Goal: Task Accomplishment & Management: Use online tool/utility

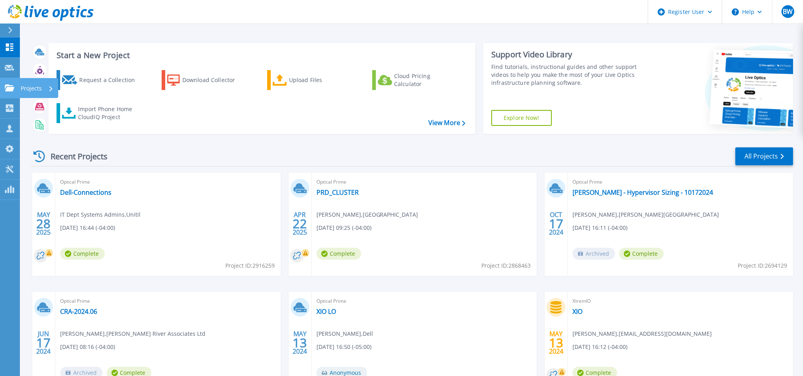
click at [8, 88] on icon at bounding box center [10, 87] width 10 height 7
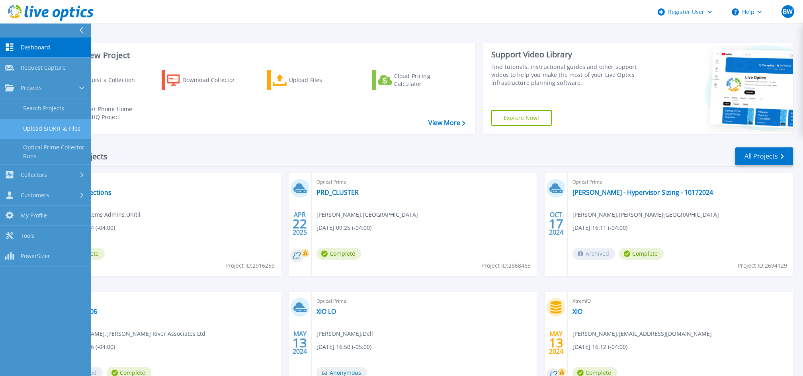
click at [68, 135] on link "Upload SIOKIT & Files" at bounding box center [45, 129] width 91 height 20
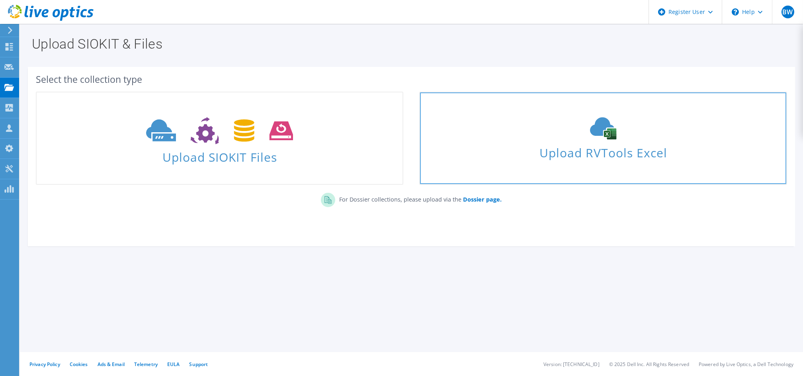
click at [543, 149] on span "Upload RVTools Excel" at bounding box center [603, 150] width 366 height 17
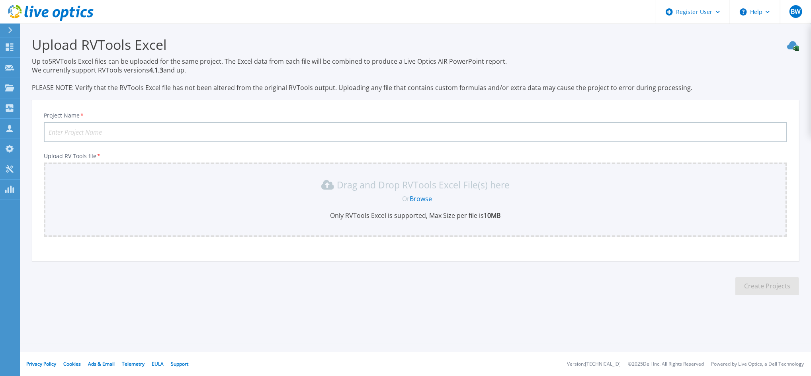
click at [179, 128] on input "Project Name *" at bounding box center [415, 132] width 743 height 20
type input "B"
type input "R"
type input "BKR RVTools"
click at [413, 190] on div "Drag and Drop RVTools Excel File(s) here Or Browse Only RVTools Excel is suppor…" at bounding box center [416, 198] width 734 height 41
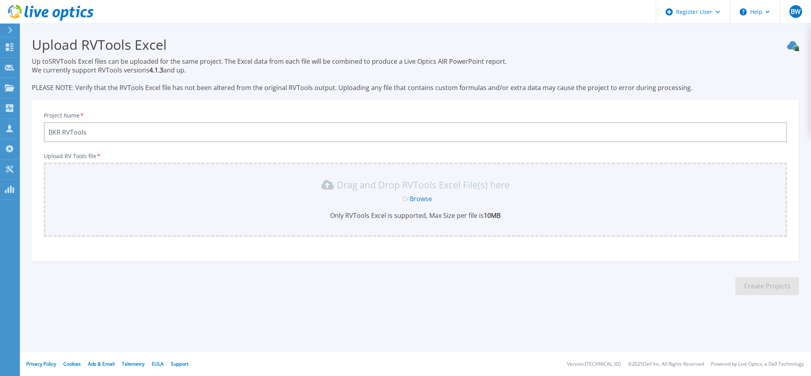
click at [421, 195] on link "Browse" at bounding box center [421, 198] width 22 height 9
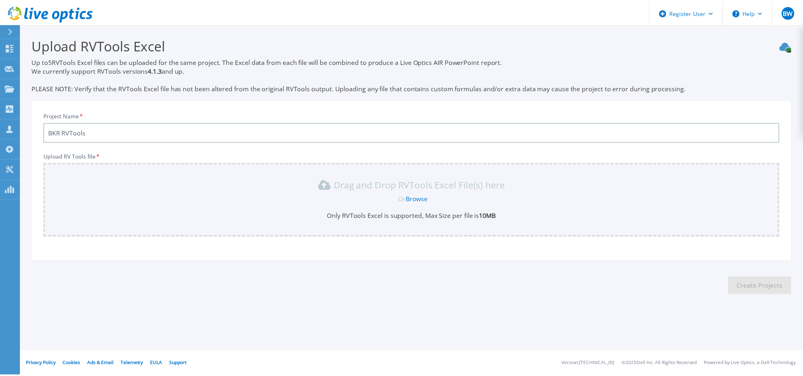
scroll to position [4, 0]
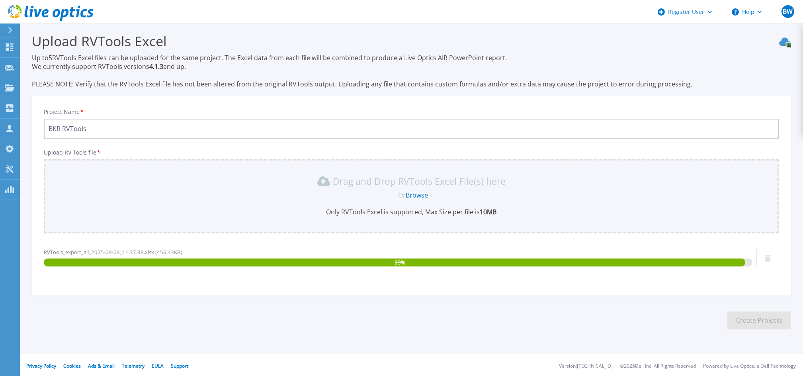
drag, startPoint x: 743, startPoint y: 248, endPoint x: 720, endPoint y: 237, distance: 26.0
click at [720, 237] on div "Upload RV Tools file * Drag and Drop RVTools Excel File(s) here Or Browse Only …" at bounding box center [411, 215] width 735 height 133
click at [765, 328] on section "Upload RVTools Excel Up to 5 RVTools Excel files can be uploaded for the same p…" at bounding box center [411, 183] width 783 height 327
click at [754, 303] on section "Upload RVTools Excel Up to 5 RVTools Excel files can be uploaded for the same p…" at bounding box center [411, 183] width 783 height 327
click at [736, 324] on button "Create Projects" at bounding box center [759, 320] width 64 height 18
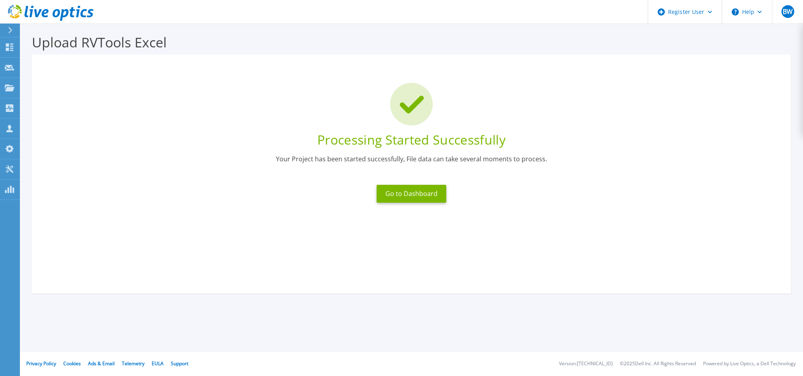
scroll to position [2, 0]
click at [416, 191] on button "Go to Dashboard" at bounding box center [412, 194] width 70 height 18
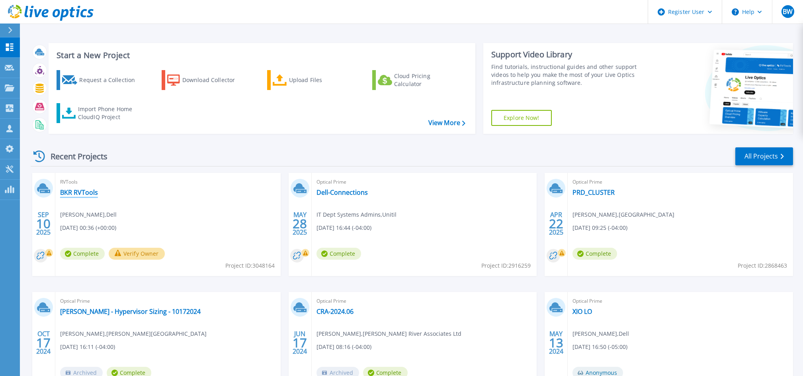
click at [79, 196] on link "BKR RVTools" at bounding box center [79, 192] width 38 height 8
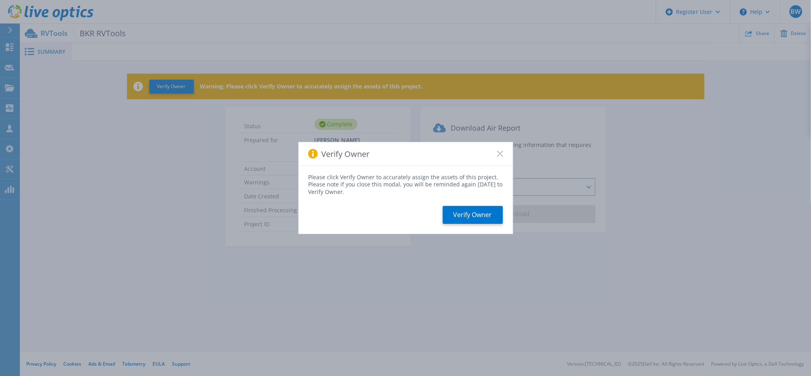
click at [430, 147] on div "Verify Owner" at bounding box center [406, 154] width 214 height 24
click at [470, 219] on button "Verify Owner" at bounding box center [473, 215] width 60 height 18
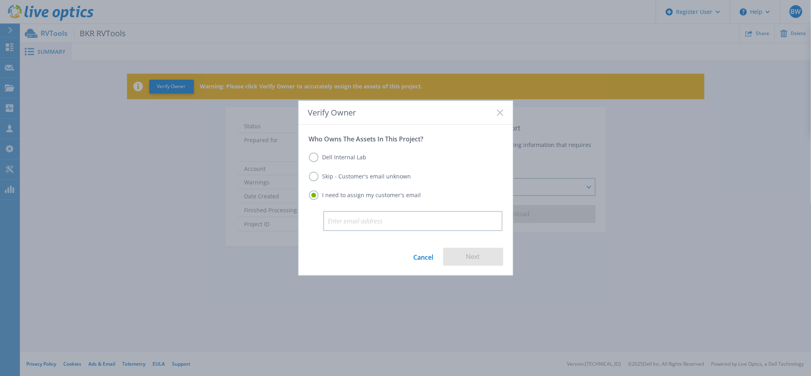
click at [429, 262] on link "Cancel" at bounding box center [424, 257] width 20 height 18
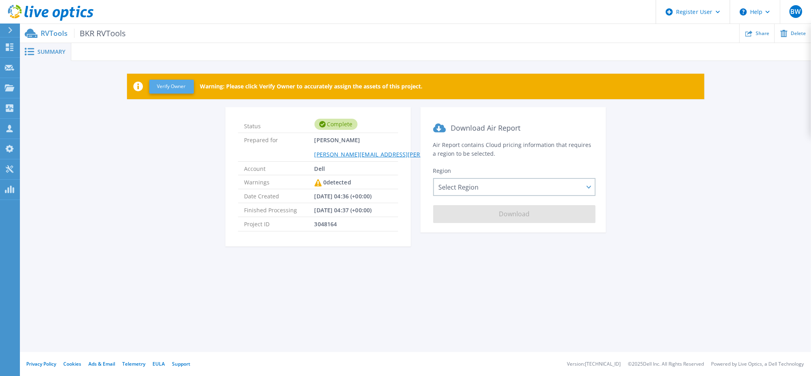
click at [189, 81] on button "Verify Owner" at bounding box center [171, 87] width 45 height 14
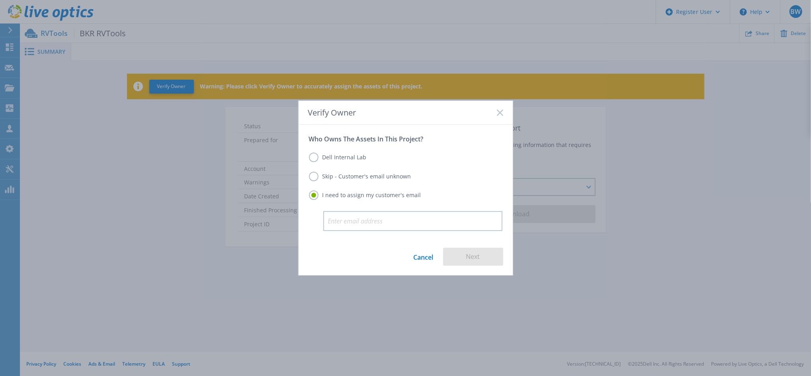
click at [374, 177] on label "Skip - Customer's email unknown" at bounding box center [360, 177] width 102 height 10
click at [0, 0] on input "Skip - Customer's email unknown" at bounding box center [0, 0] width 0 height 0
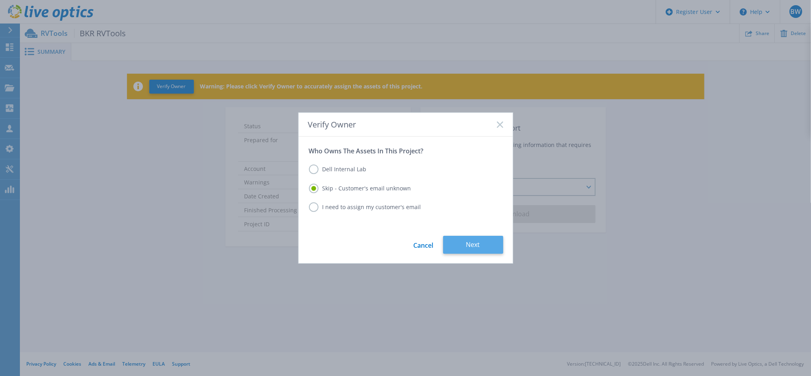
click at [465, 243] on button "Next" at bounding box center [473, 245] width 60 height 18
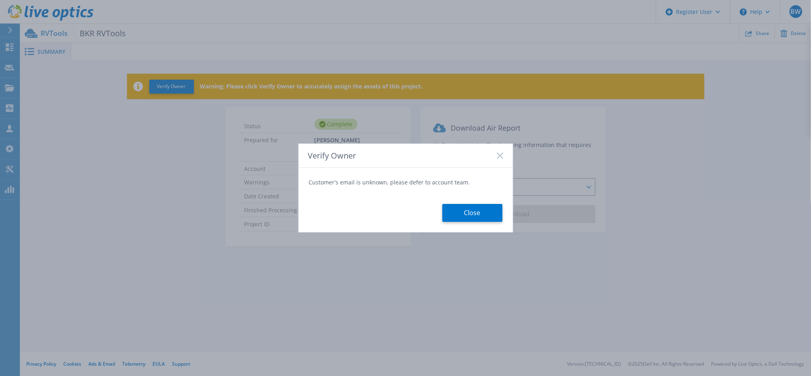
click at [376, 174] on form "Customer's email is unknown, please defer to account team. Close" at bounding box center [406, 200] width 214 height 64
click at [461, 213] on button "Close" at bounding box center [472, 213] width 60 height 18
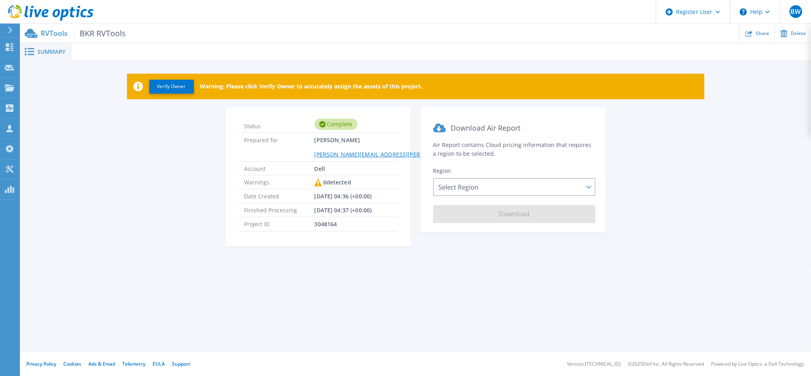
click at [520, 153] on section "Download Air Report Air Report contains Cloud pricing information that requires…" at bounding box center [512, 169] width 185 height 125
click at [174, 84] on button "Verify Owner" at bounding box center [171, 87] width 45 height 14
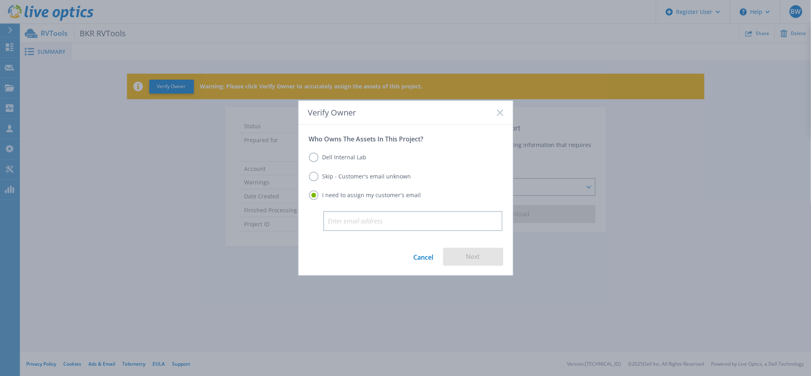
click at [345, 160] on label "Dell Internal Lab" at bounding box center [338, 157] width 58 height 10
click at [0, 0] on input "Dell Internal Lab" at bounding box center [0, 0] width 0 height 0
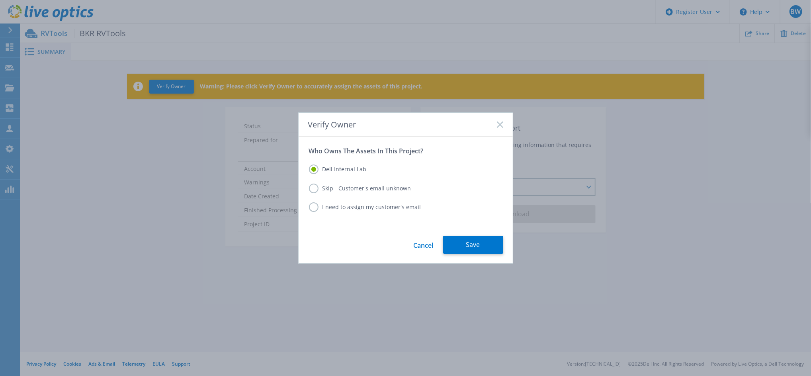
click at [356, 161] on div "Dell Internal Lab Skip - Customer's email unknown I need to assign my customer'…" at bounding box center [405, 189] width 193 height 68
click at [362, 208] on label "I need to assign my customer's email" at bounding box center [365, 207] width 112 height 10
click at [0, 0] on input "I need to assign my customer's email" at bounding box center [0, 0] width 0 height 0
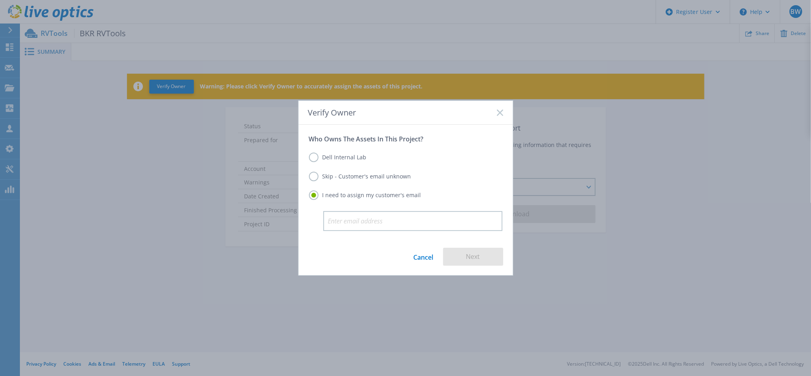
click at [448, 172] on div "Skip - Customer's email unknown" at bounding box center [405, 177] width 193 height 11
click at [429, 201] on div "I need to assign my customer's email" at bounding box center [405, 195] width 193 height 11
click at [387, 179] on label "Skip - Customer's email unknown" at bounding box center [360, 177] width 102 height 10
click at [0, 0] on input "Skip - Customer's email unknown" at bounding box center [0, 0] width 0 height 0
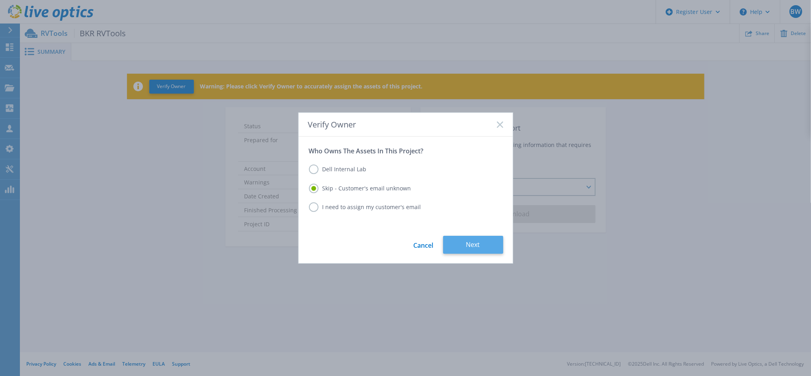
click at [473, 244] on button "Next" at bounding box center [473, 245] width 60 height 18
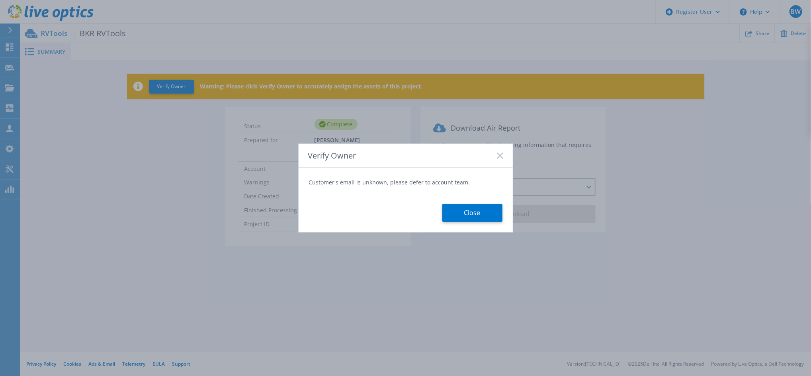
click at [463, 201] on div "Close" at bounding box center [405, 204] width 193 height 35
click at [463, 219] on button "Close" at bounding box center [472, 213] width 60 height 18
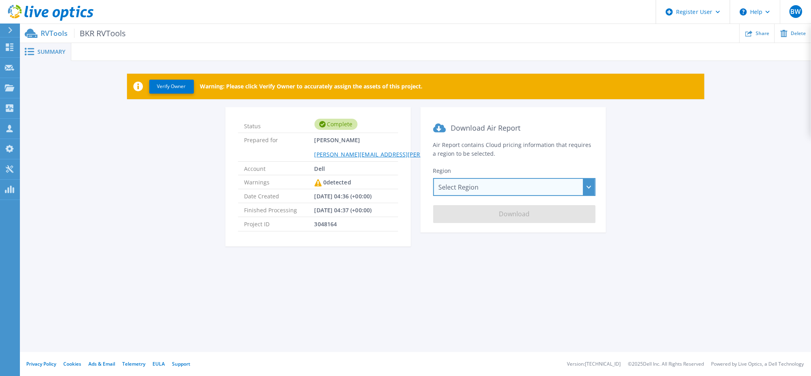
click at [552, 192] on div "Select Region Asia Pacific (Hong Kong) Asia Pacific (Mumbai) Asia Pacific (Seou…" at bounding box center [514, 187] width 162 height 18
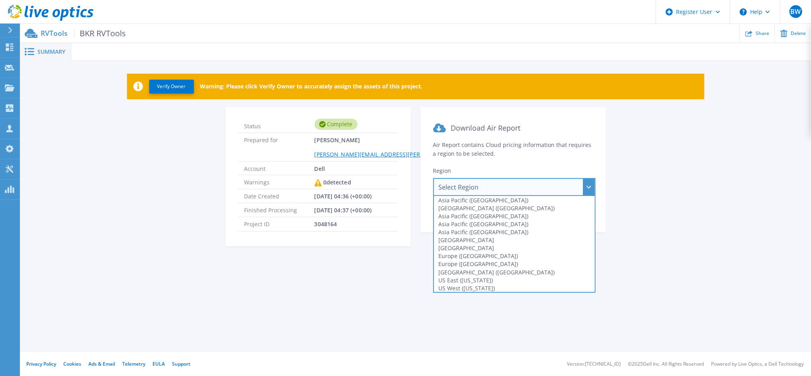
click at [552, 192] on div "Select Region Asia Pacific (Hong Kong) Asia Pacific (Mumbai) Asia Pacific (Seou…" at bounding box center [514, 187] width 162 height 18
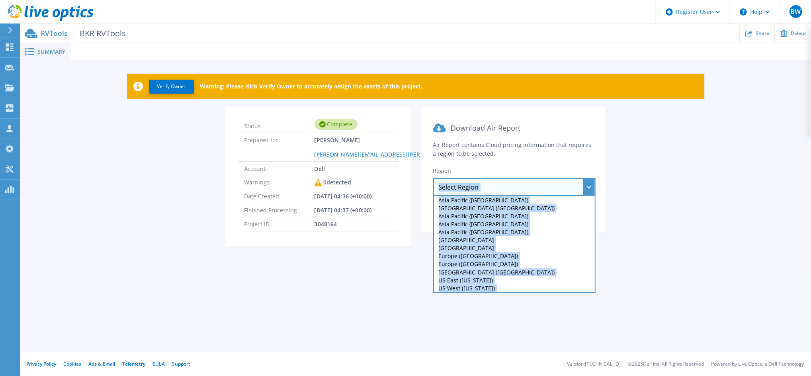
click at [552, 192] on div "Select Region Asia Pacific (Hong Kong) Asia Pacific (Mumbai) Asia Pacific (Seou…" at bounding box center [514, 187] width 162 height 18
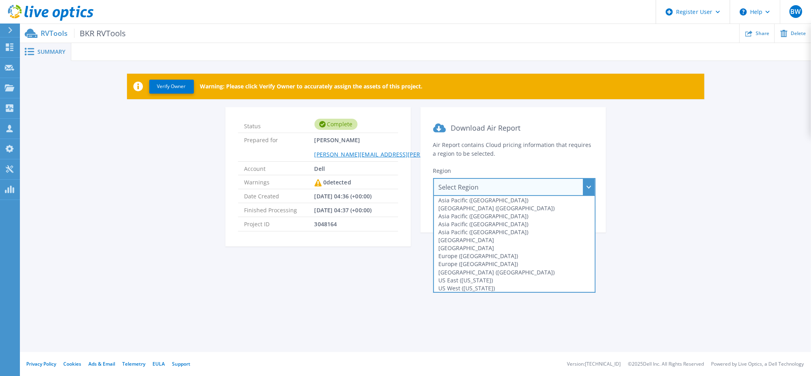
drag, startPoint x: 552, startPoint y: 192, endPoint x: 643, endPoint y: 228, distance: 97.8
click at [643, 228] on div "Status Complete Prepared for Brian Wallenstein Brian.Wallenstein@dell.com Accou…" at bounding box center [415, 181] width 767 height 149
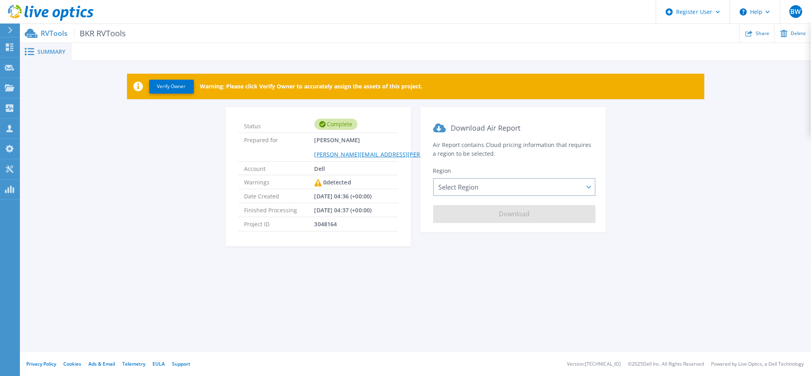
click at [650, 193] on div "Status Complete Prepared for Brian Wallenstein Brian.Wallenstein@dell.com Accou…" at bounding box center [415, 181] width 767 height 149
click at [602, 154] on section "Download Air Report Air Report contains Cloud pricing information that requires…" at bounding box center [512, 169] width 185 height 125
click at [539, 180] on div "Select Region Asia Pacific (Hong Kong) Asia Pacific (Mumbai) Asia Pacific (Seou…" at bounding box center [514, 187] width 162 height 18
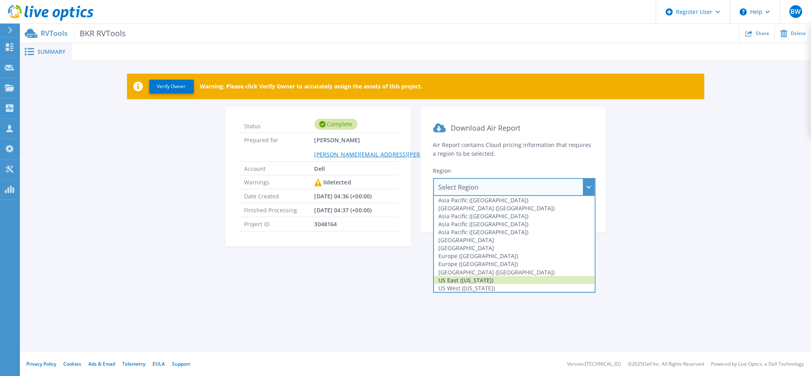
click at [540, 277] on div "US East (Virginia)" at bounding box center [514, 280] width 161 height 8
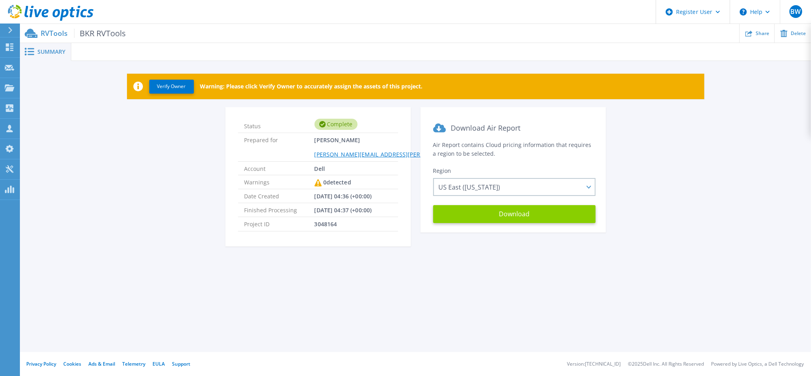
click at [518, 215] on button "Download" at bounding box center [514, 214] width 162 height 18
